Goal: Information Seeking & Learning: Learn about a topic

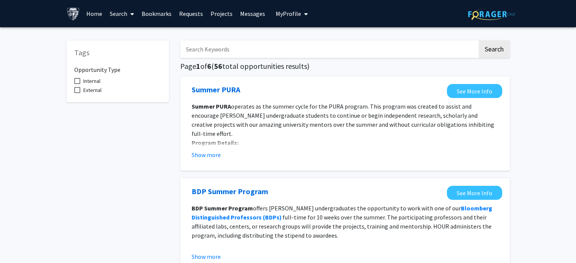
click at [223, 57] on input "Search Keywords" at bounding box center [329, 49] width 298 height 17
type input "Cryo-EM"
click at [479, 41] on button "Search" at bounding box center [494, 49] width 31 height 17
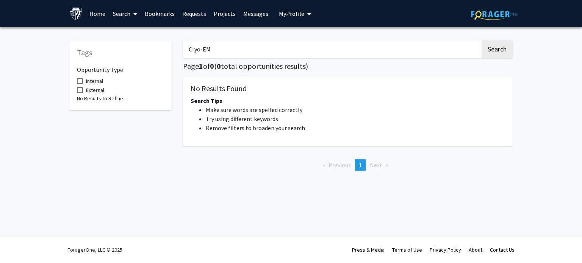
drag, startPoint x: 222, startPoint y: 49, endPoint x: 152, endPoint y: 52, distance: 70.2
click at [149, 51] on div "Tags Opportunity Type Internal External No Results to Refine Cryo-EM Search Pag…" at bounding box center [291, 105] width 455 height 144
click at [213, 49] on input "Cryo-EM" at bounding box center [332, 49] width 298 height 17
